Goal: Check status: Check status

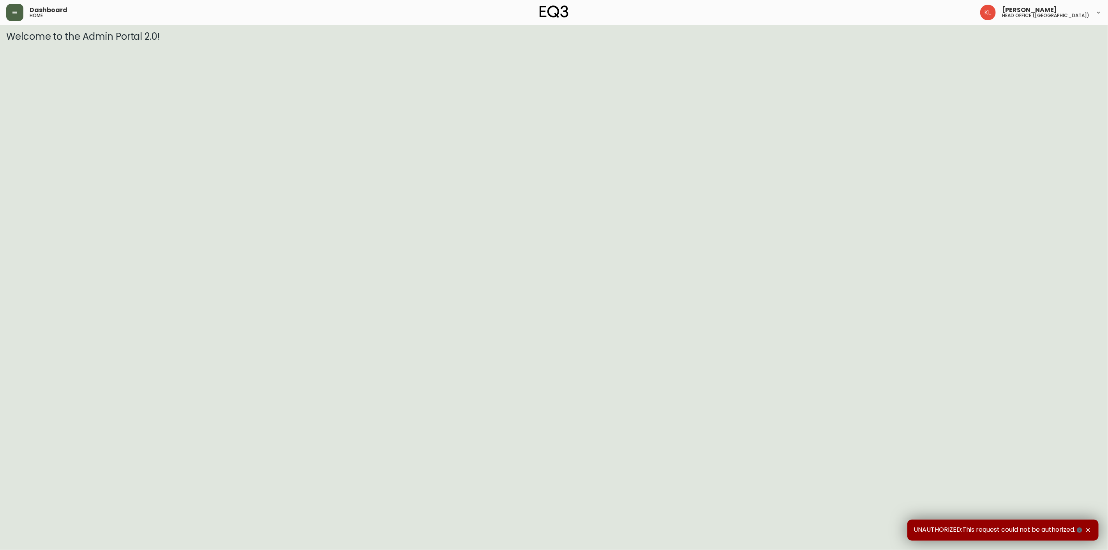
click at [13, 16] on button "button" at bounding box center [14, 12] width 17 height 17
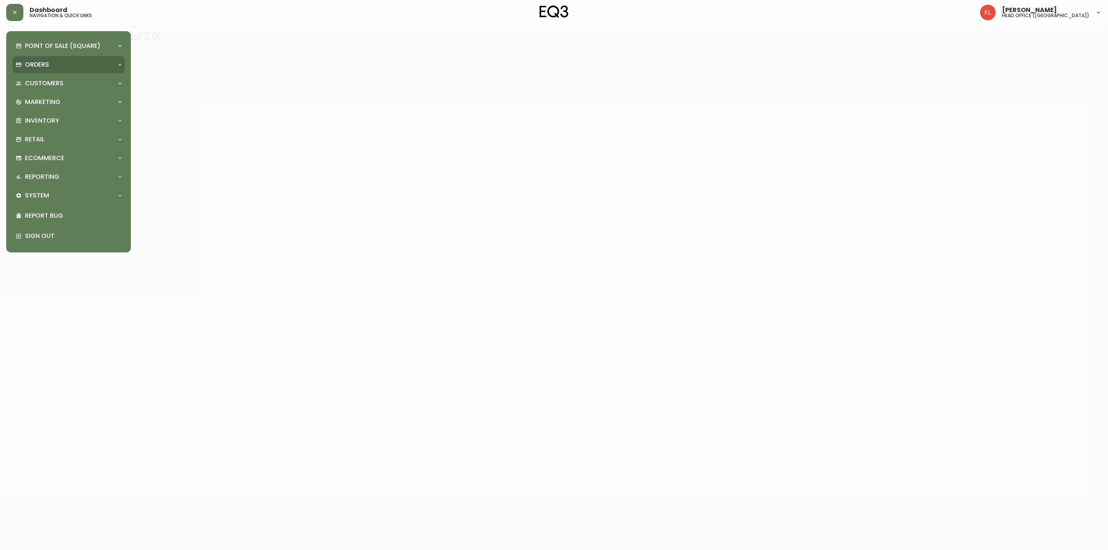
click at [52, 67] on div "Orders" at bounding box center [65, 64] width 98 height 9
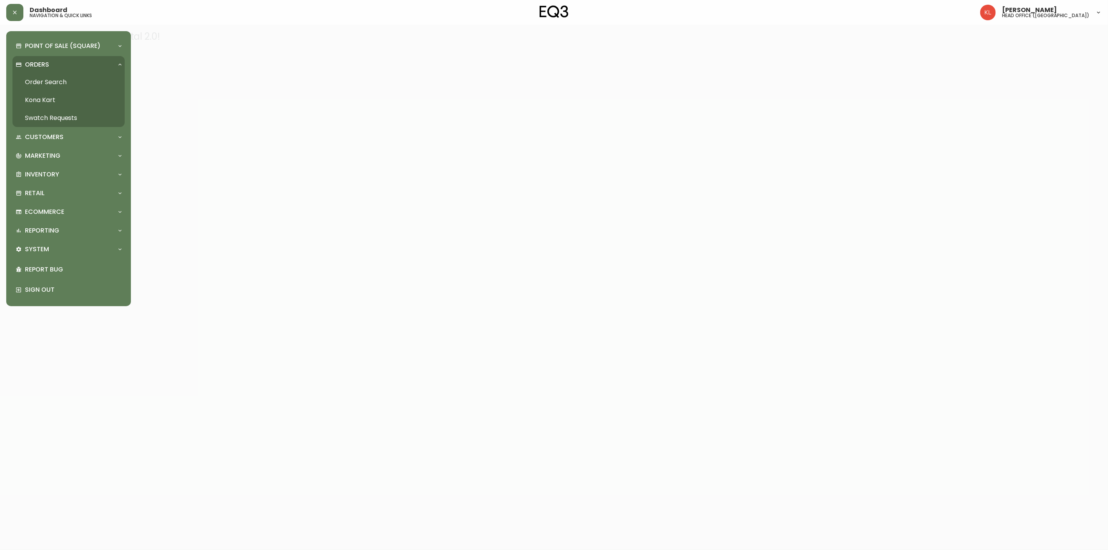
click at [62, 90] on link "Order Search" at bounding box center [68, 82] width 112 height 18
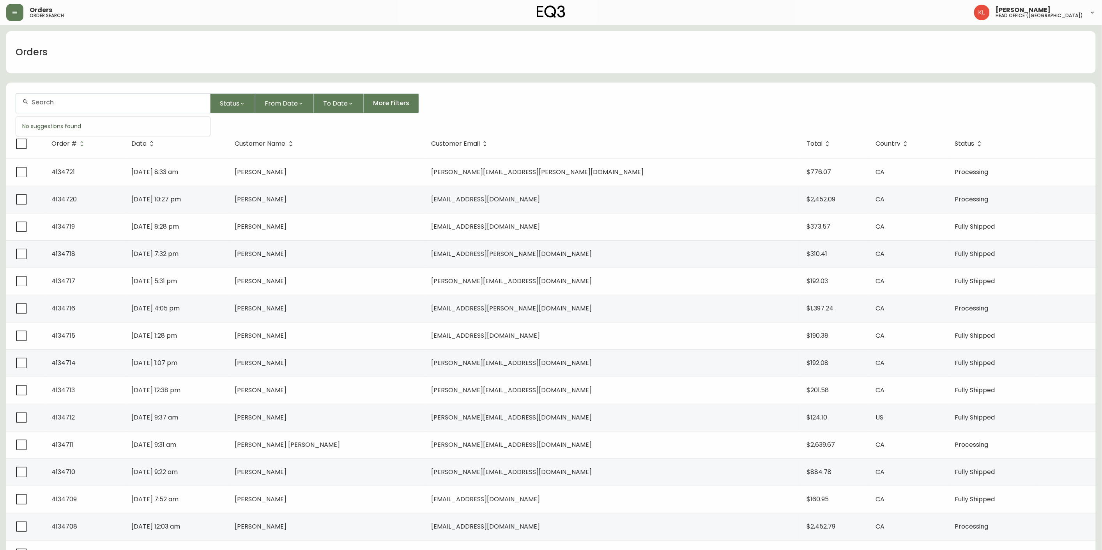
click at [97, 100] on input "text" at bounding box center [118, 102] width 172 height 7
type input "8522178"
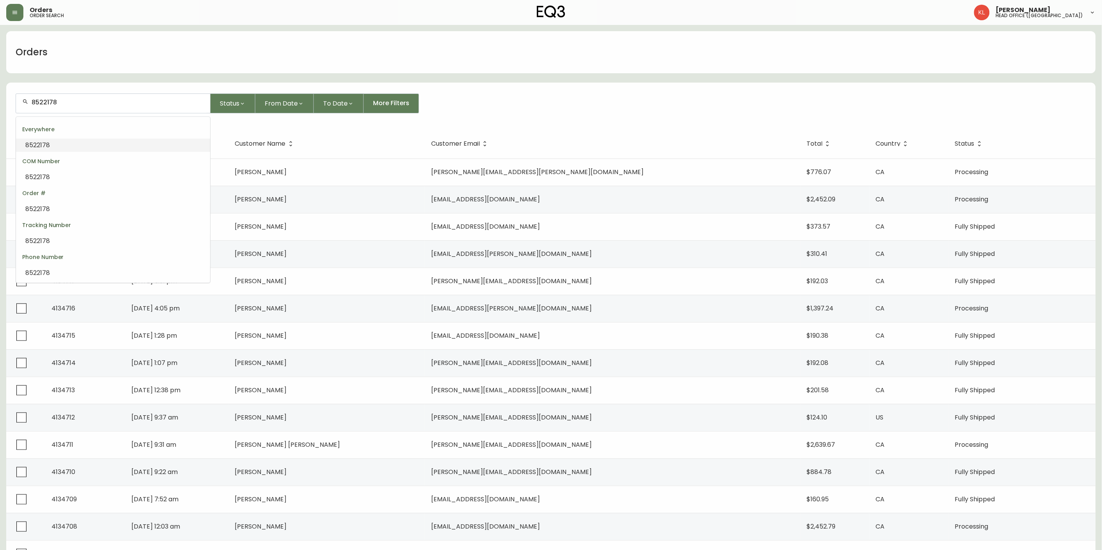
click at [81, 151] on li "8522178" at bounding box center [113, 145] width 194 height 13
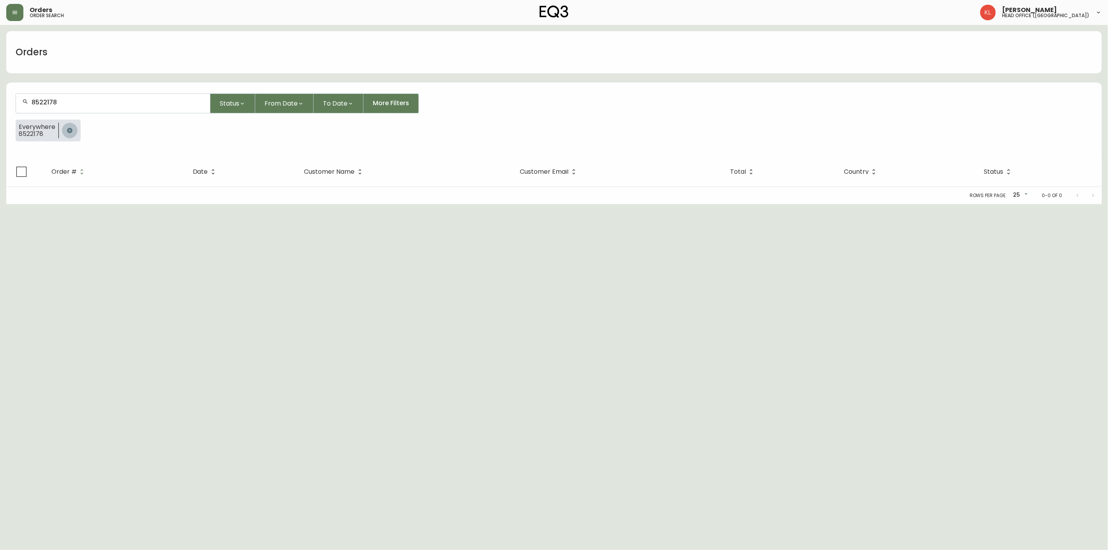
click at [69, 127] on icon "button" at bounding box center [70, 130] width 6 height 6
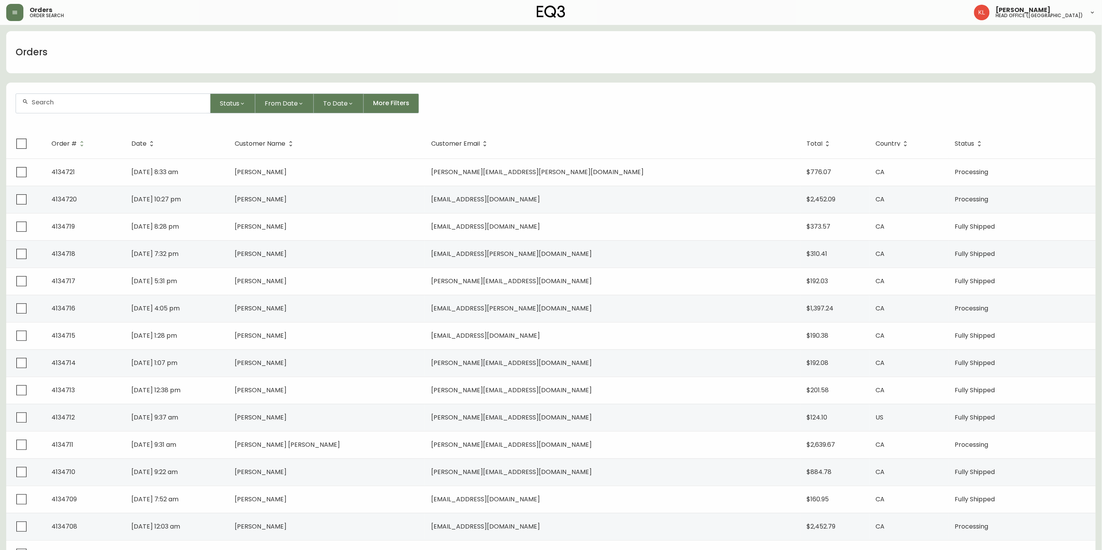
click at [127, 95] on div at bounding box center [113, 103] width 194 height 19
paste input "8522177"
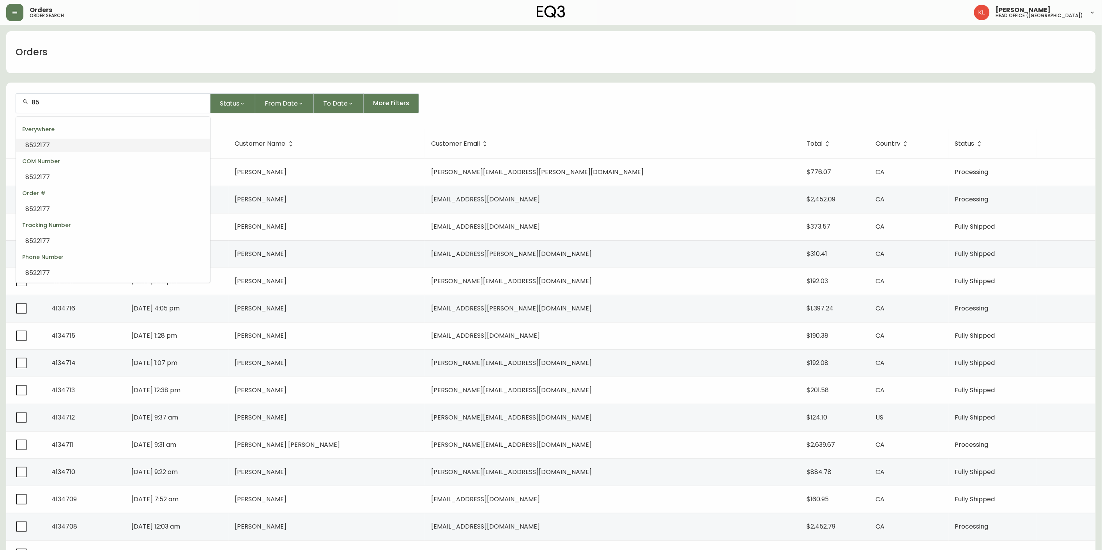
type input "8"
paste input "4133231"
click at [106, 104] on input "4133231" at bounding box center [118, 102] width 172 height 7
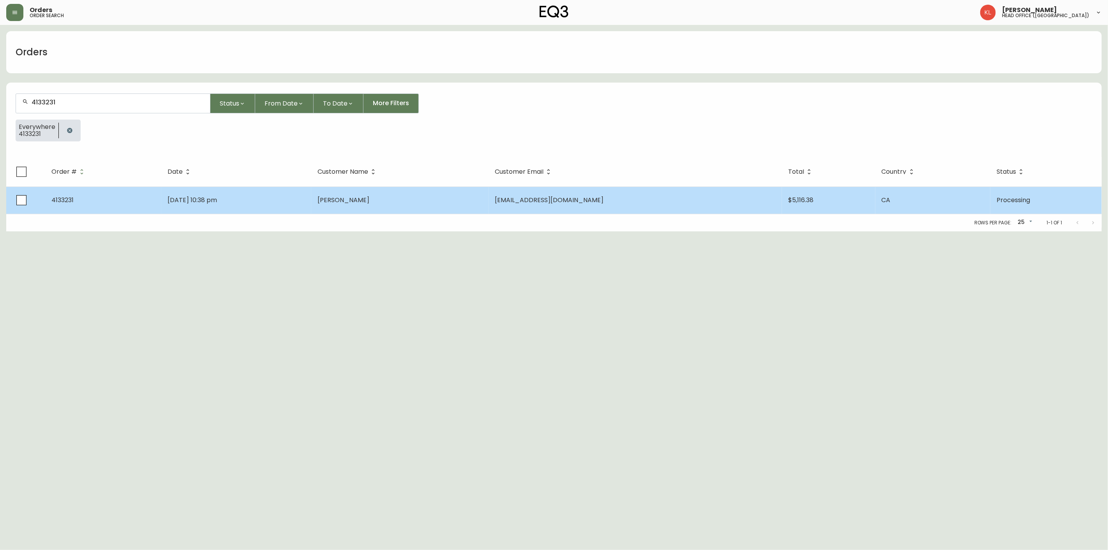
type input "4133231"
click at [126, 211] on td "4133231" at bounding box center [103, 200] width 116 height 27
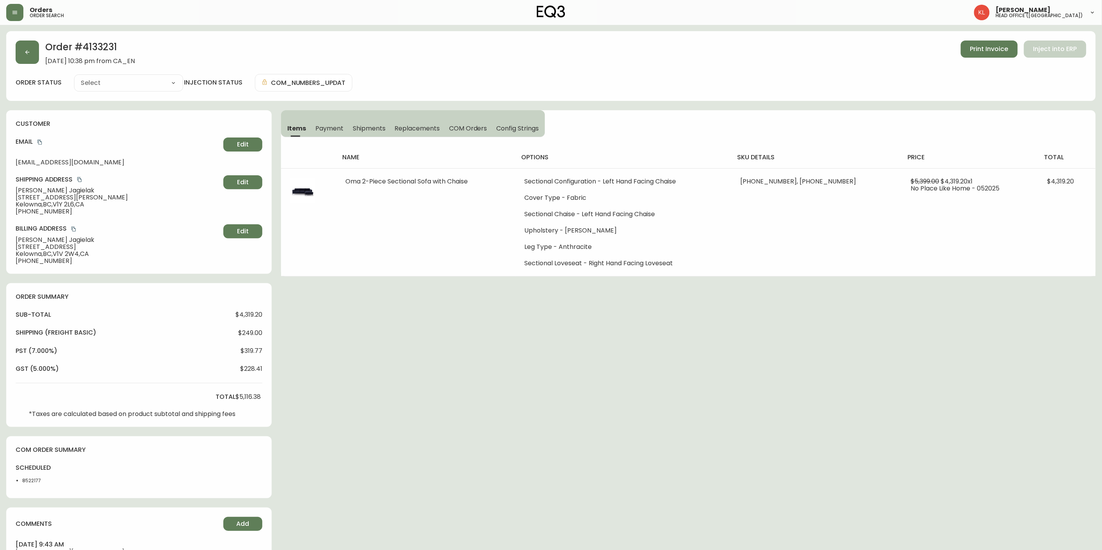
type input "Processing"
select select "PROCESSING"
